Goal: Information Seeking & Learning: Understand process/instructions

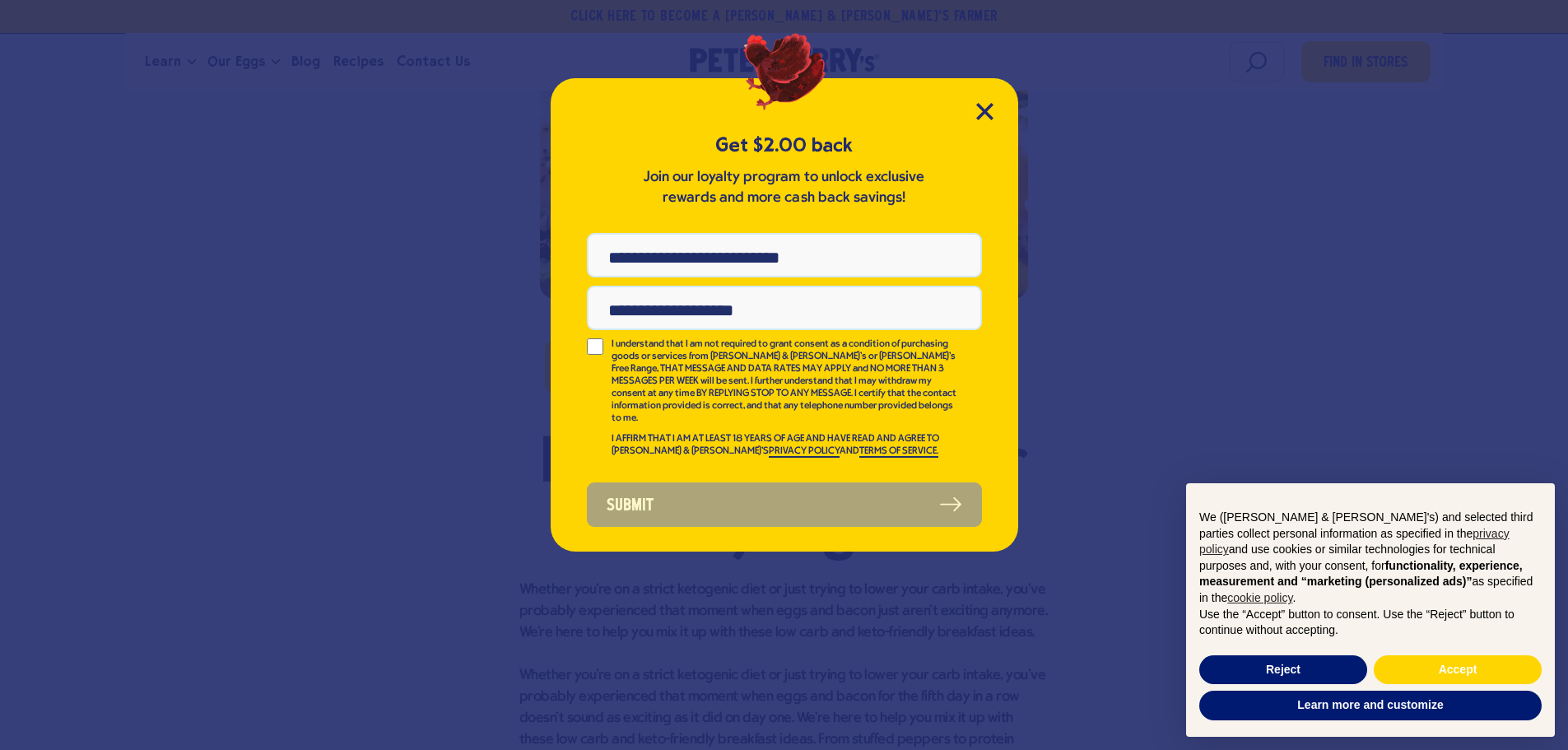
click at [985, 100] on div "Get $2.00 back Join our loyalty program to unlock exclusive rewards and more ca…" at bounding box center [784, 314] width 468 height 473
click at [985, 107] on icon "Close Modal" at bounding box center [985, 112] width 17 height 17
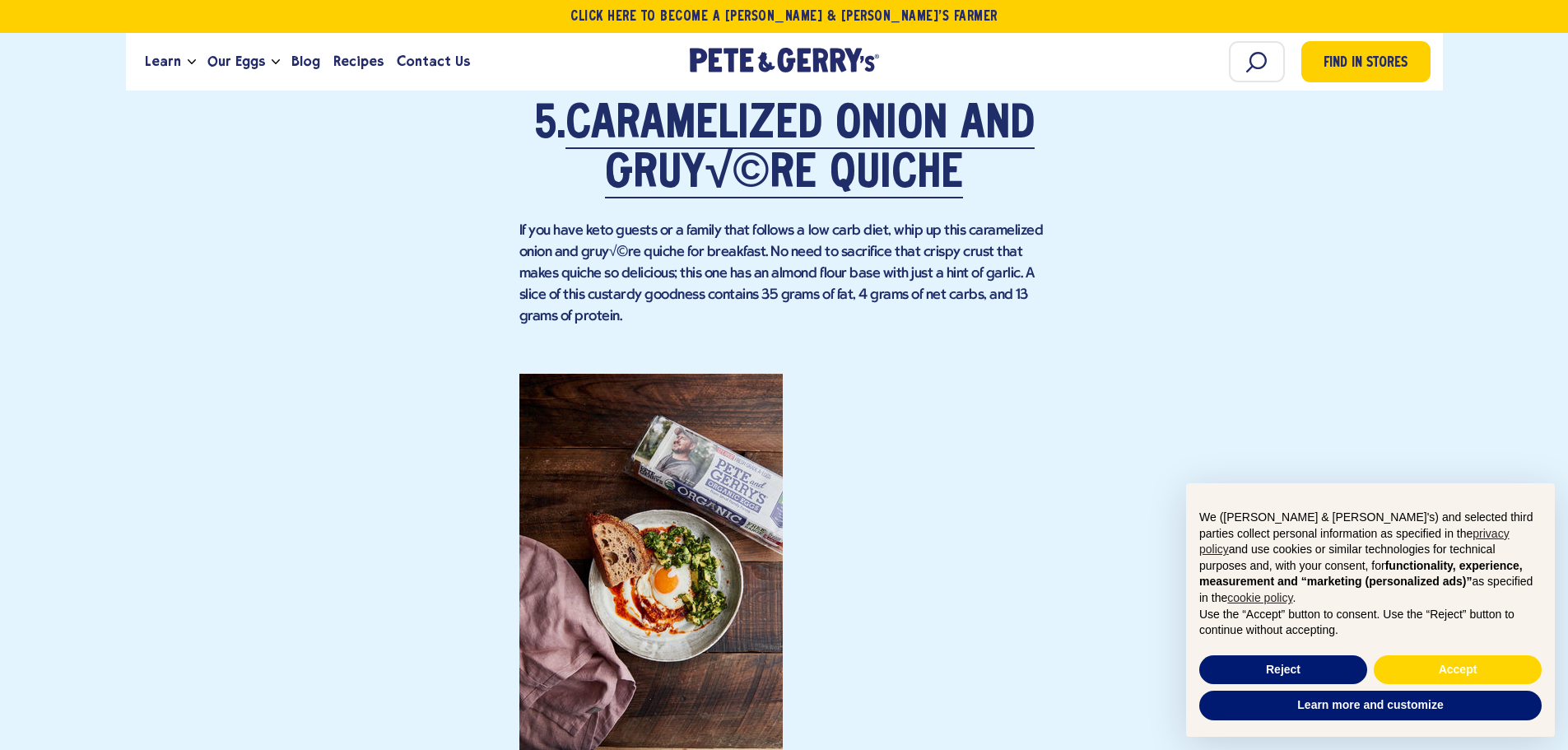
scroll to position [4234, 0]
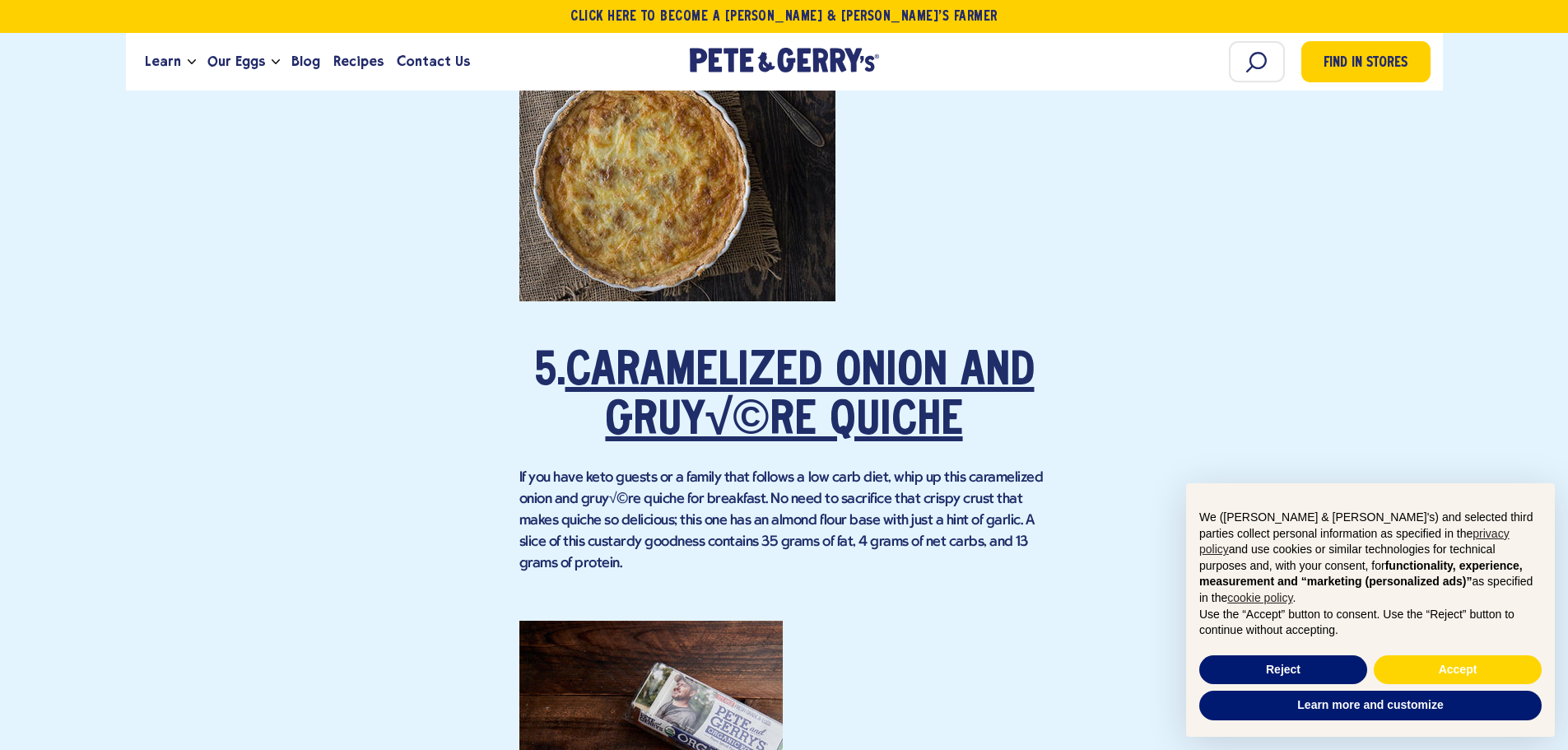
click at [771, 363] on link "Caramelized Onion and Gruy√©re Quiche" at bounding box center [800, 398] width 469 height 95
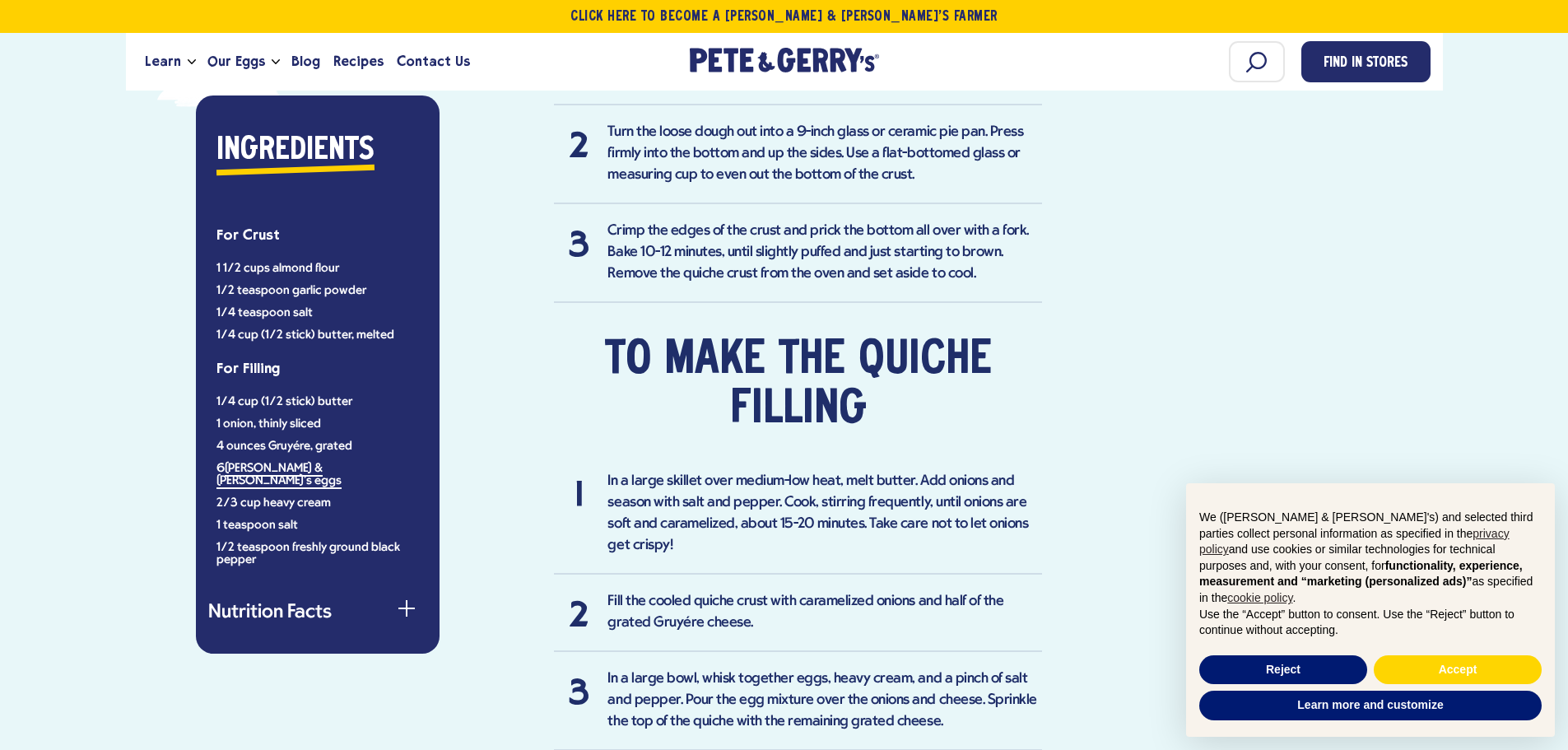
scroll to position [1234, 0]
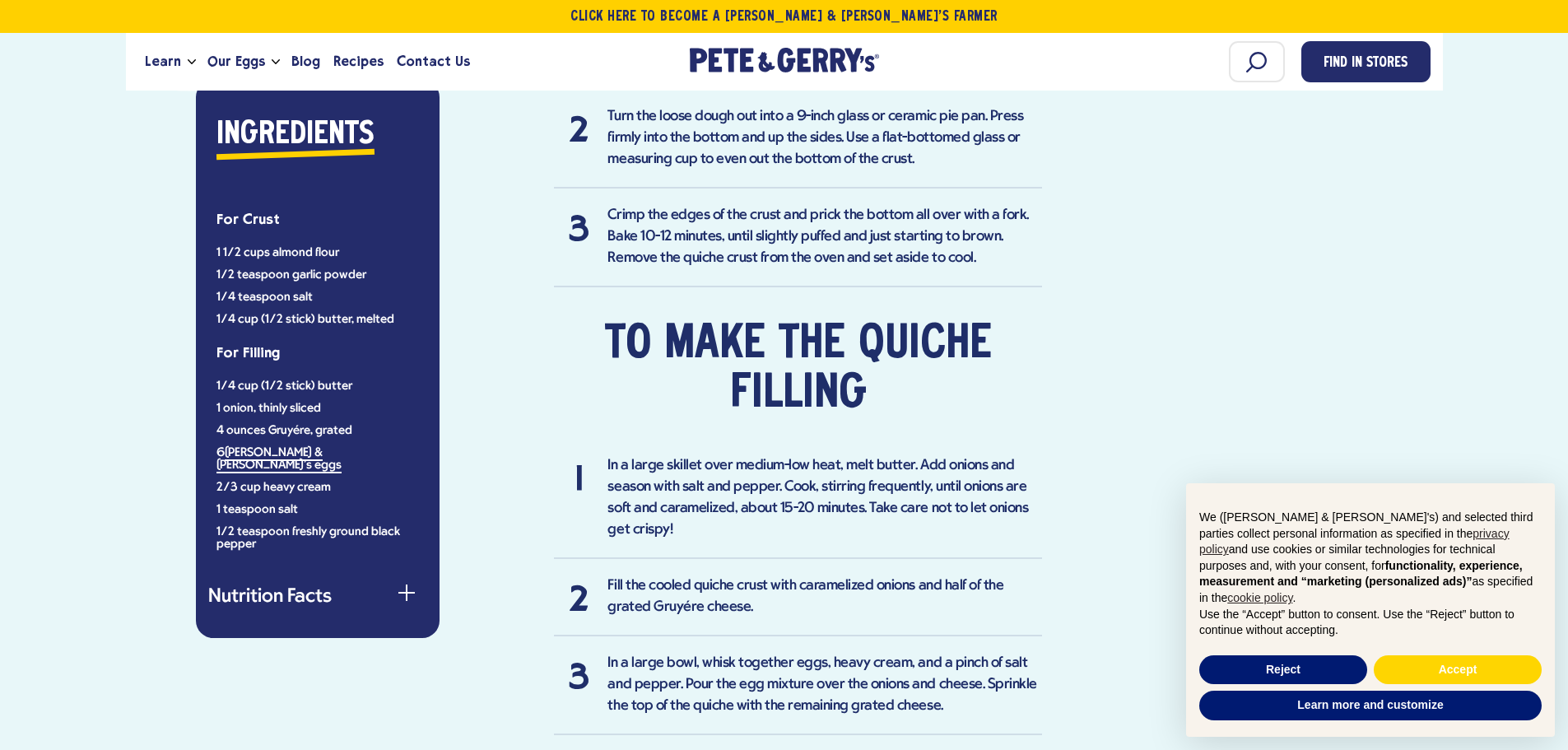
click at [386, 563] on div "Ingredients For Crust 1 1/2 cups almond flour 1/2 teaspoon garlic powder 1/4 te…" at bounding box center [318, 359] width 244 height 558
click at [401, 592] on div "button" at bounding box center [406, 600] width 16 height 16
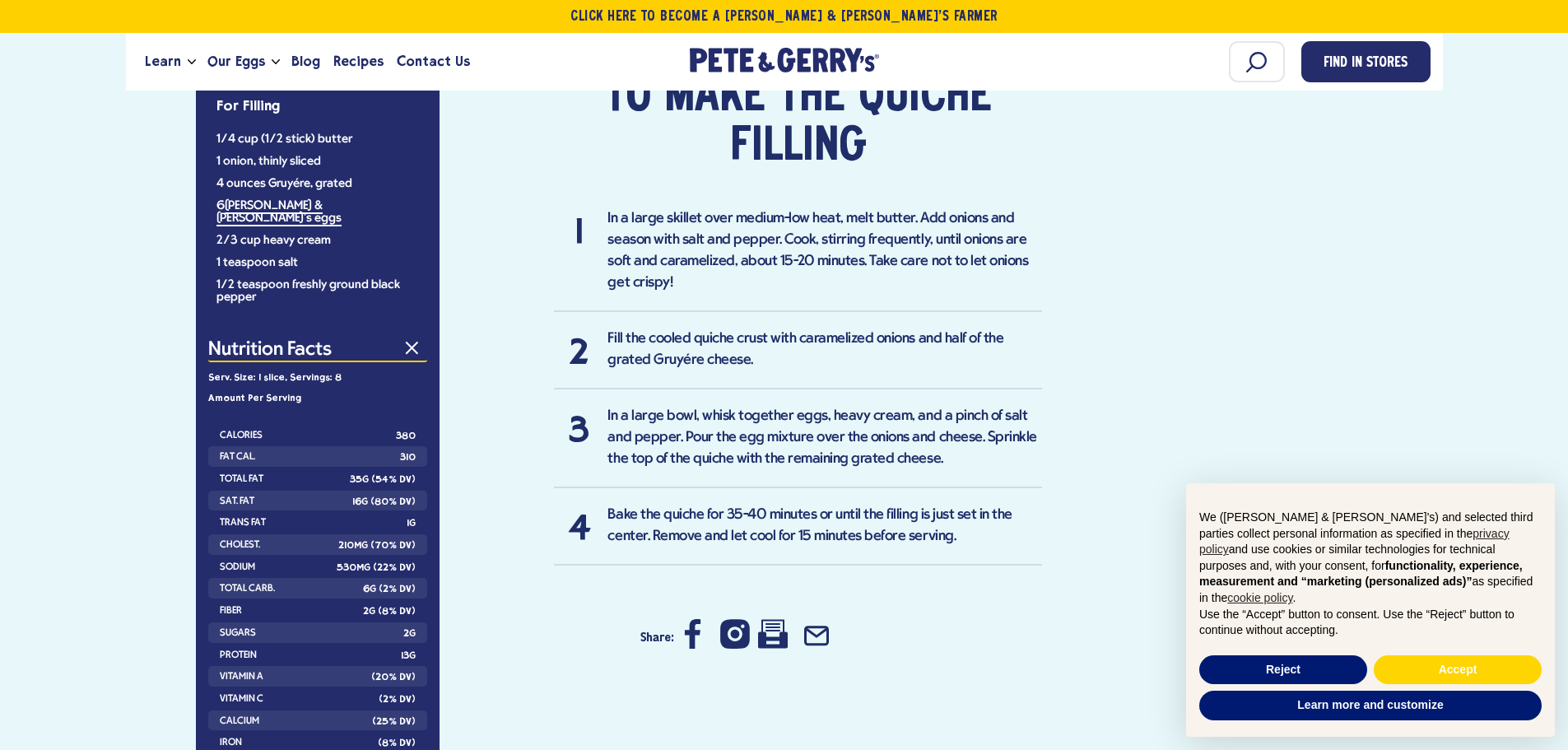
scroll to position [1564, 0]
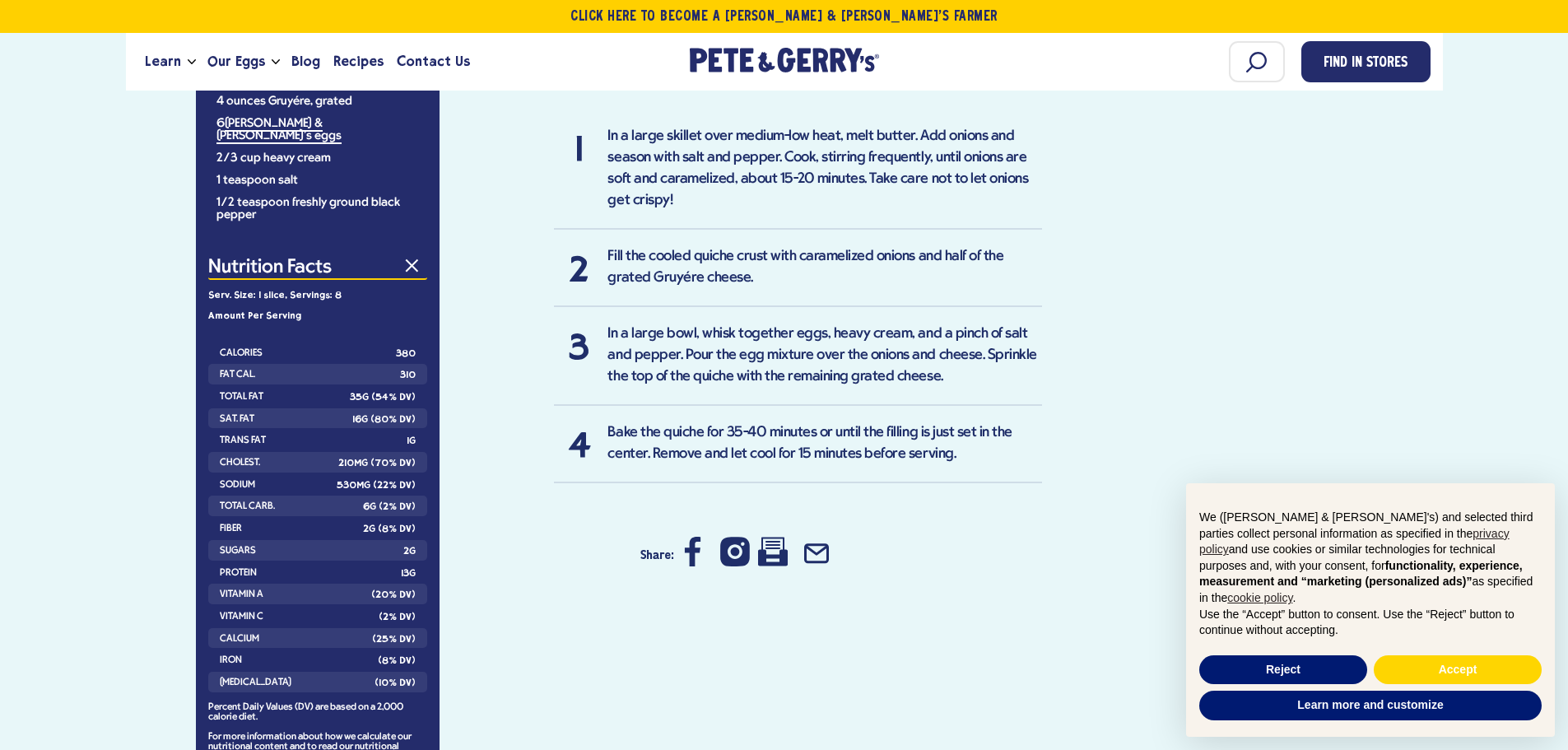
click at [417, 259] on button "Nutrition Facts" at bounding box center [318, 269] width 219 height 22
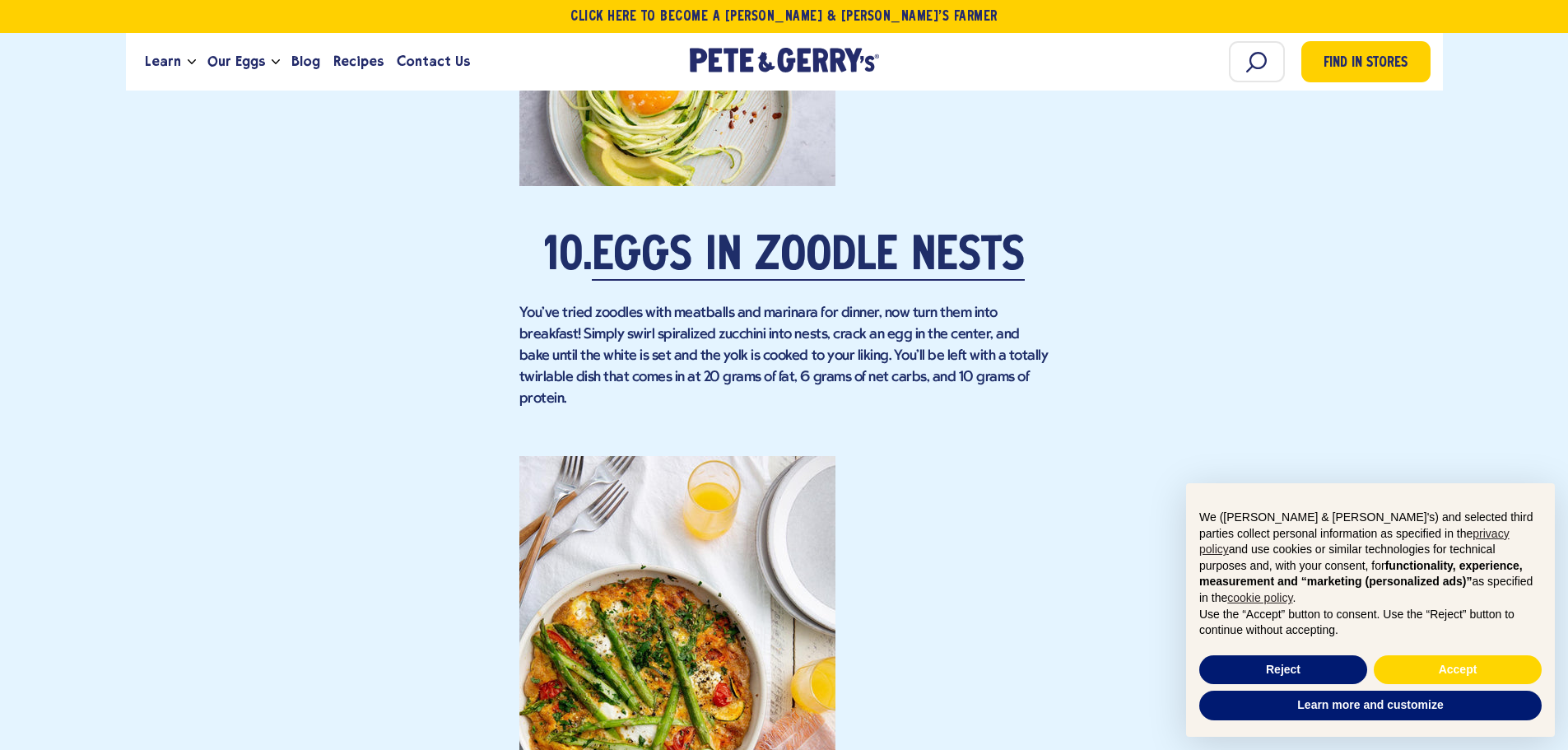
scroll to position [8267, 0]
